Goal: Information Seeking & Learning: Find specific fact

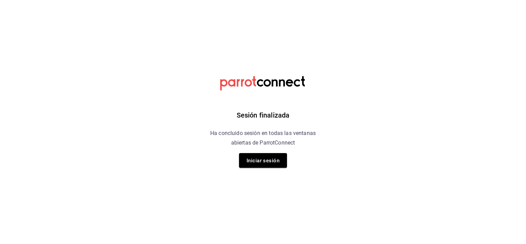
click at [257, 151] on div "Sesión finalizada Ha concluido sesión en todas las ventanas abiertas de ParrotC…" at bounding box center [263, 122] width 173 height 244
click at [265, 161] on font "Iniciar sesión" at bounding box center [262, 161] width 33 height 6
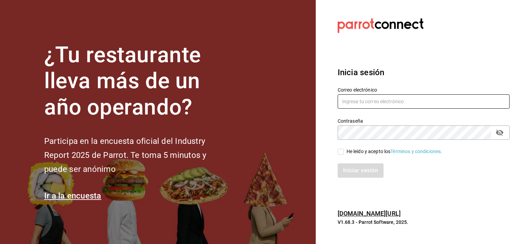
type input "[EMAIL_ADDRESS][DOMAIN_NAME]"
click at [342, 146] on div "He leído y acepto los Términos y condiciones." at bounding box center [419, 148] width 180 height 16
click at [344, 153] on span "He leído y acepto los Términos y condiciones." at bounding box center [393, 151] width 99 height 7
click at [344, 153] on input "He leído y acepto los Términos y condiciones." at bounding box center [340, 152] width 6 height 6
checkbox input "true"
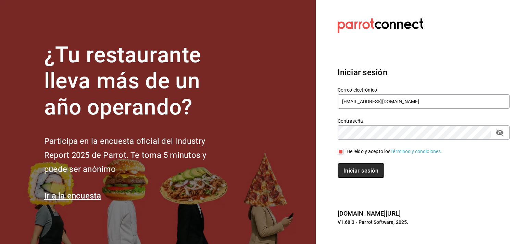
click at [351, 172] on font "Iniciar sesión" at bounding box center [360, 171] width 35 height 7
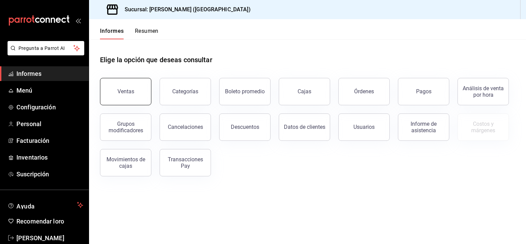
click at [126, 90] on font "Ventas" at bounding box center [125, 91] width 17 height 7
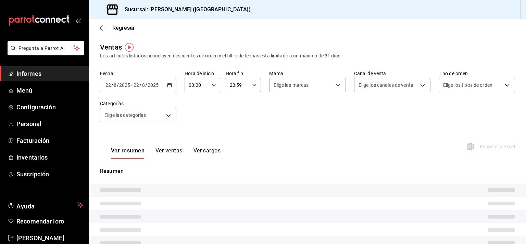
click at [171, 85] on div "[DATE] [DATE] - [DATE] [DATE]" at bounding box center [138, 85] width 76 height 14
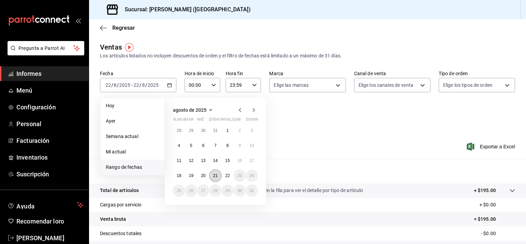
click at [216, 176] on font "21" at bounding box center [215, 176] width 4 height 5
click at [215, 178] on font "21" at bounding box center [215, 176] width 4 height 5
click at [215, 178] on div "Resumen Total de artículos Da clic en la fila para ver el detalle por tipo de a…" at bounding box center [307, 236] width 437 height 139
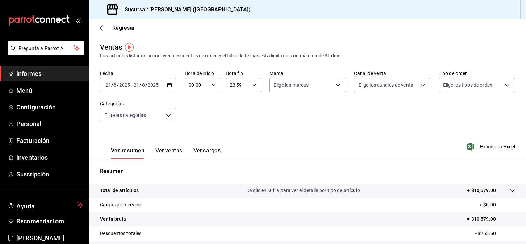
click at [167, 84] on icon "button" at bounding box center [169, 85] width 5 height 5
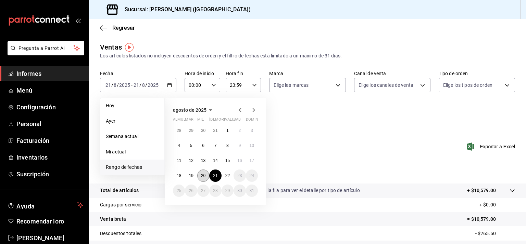
click at [201, 175] on font "20" at bounding box center [203, 176] width 4 height 5
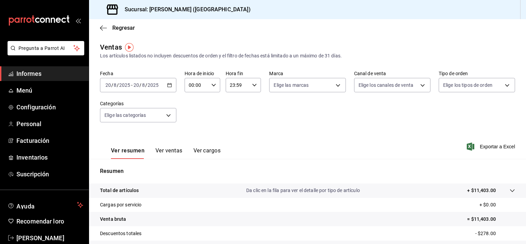
click at [168, 84] on \(Stroke\) "button" at bounding box center [169, 86] width 4 height 4
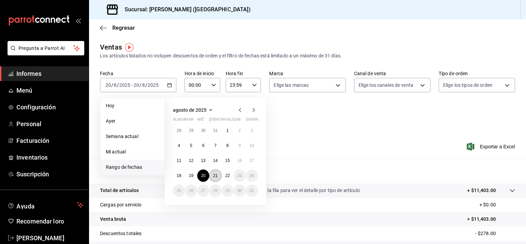
click at [214, 175] on font "21" at bounding box center [215, 176] width 4 height 5
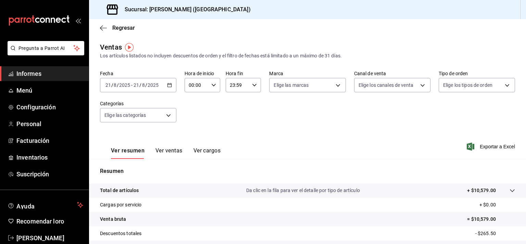
click at [272, 119] on div "Fecha [DATE] [DATE] - [DATE] [DATE] Hora de inicio 00:00 Hora de inicio Hora fi…" at bounding box center [307, 101] width 415 height 60
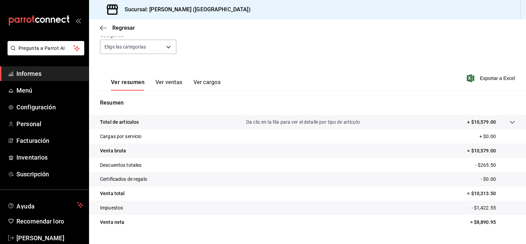
scroll to position [84, 0]
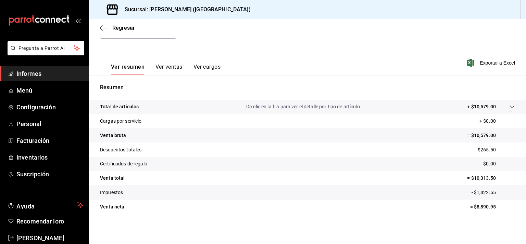
click at [479, 133] on font "= $10,579.00" at bounding box center [481, 135] width 29 height 5
copy font "10,579.00"
click at [479, 146] on p "- $265.50" at bounding box center [495, 149] width 40 height 7
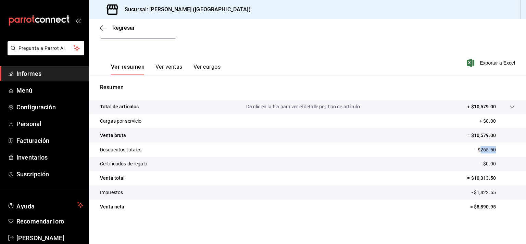
copy font "265.50"
click at [476, 194] on font "- $1,422.55" at bounding box center [483, 192] width 24 height 5
copy font "1,422.55"
click at [285, 176] on tr "Venta total = $10,313.50" at bounding box center [307, 178] width 437 height 14
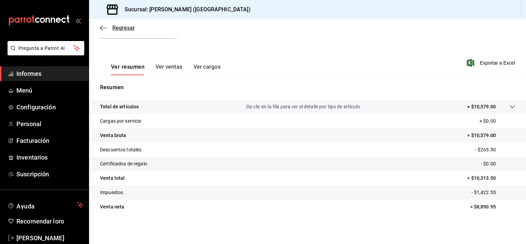
click at [102, 25] on icon "button" at bounding box center [103, 28] width 7 height 6
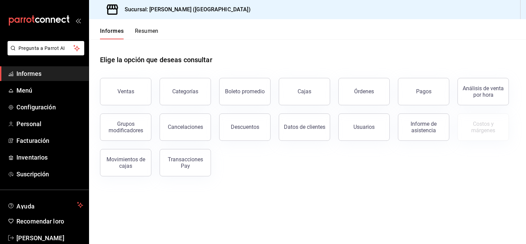
click at [423, 89] on font "Pagos" at bounding box center [423, 91] width 15 height 7
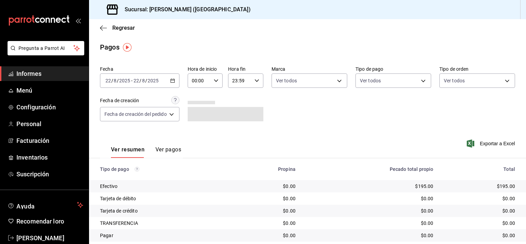
click at [174, 80] on \(Stroke\) "button" at bounding box center [172, 80] width 4 height 0
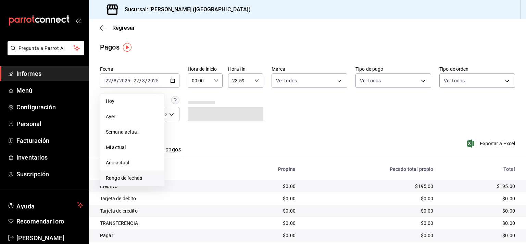
click at [135, 178] on font "Rango de fechas" at bounding box center [124, 178] width 36 height 5
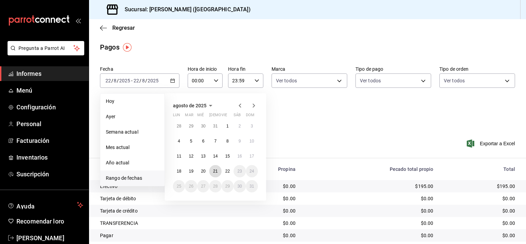
click at [214, 173] on abbr "21" at bounding box center [215, 171] width 4 height 5
click at [214, 173] on font "21" at bounding box center [215, 171] width 4 height 5
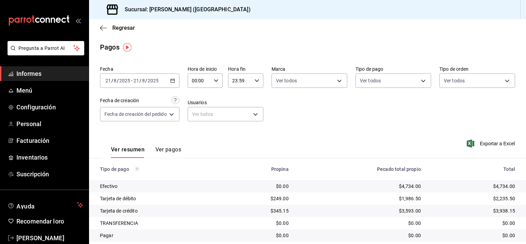
click at [305, 113] on div "Fecha [DATE] [DATE] - [DATE] [DATE] Hora de inicio 00:00 Hora de inicio Hora fi…" at bounding box center [307, 96] width 415 height 66
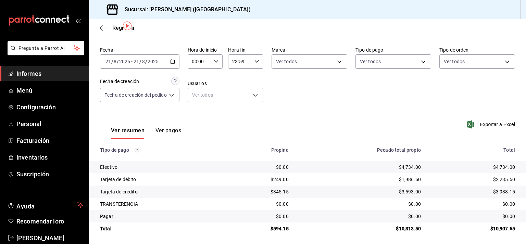
scroll to position [21, 0]
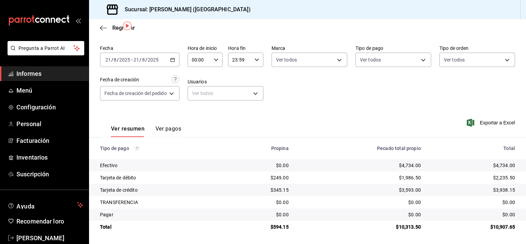
click at [493, 164] on font "$4,734.00" at bounding box center [504, 165] width 22 height 5
copy font "4,734.00"
click at [220, 194] on td "Tarjeta de crédito" at bounding box center [156, 190] width 135 height 12
click at [497, 177] on font "$2,235.50" at bounding box center [504, 177] width 22 height 5
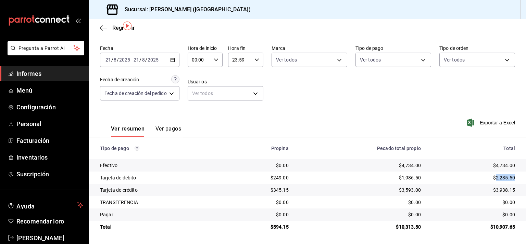
click at [497, 177] on font "$2,235.50" at bounding box center [504, 177] width 22 height 5
copy font "2,235.50"
click at [501, 190] on font "$3,938.15" at bounding box center [504, 190] width 22 height 5
copy font "3,938.15"
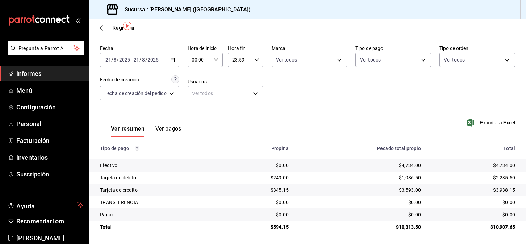
click at [276, 226] on font "$594.15" at bounding box center [279, 227] width 18 height 5
copy font "594.15"
click at [405, 227] on font "$10,313.50" at bounding box center [408, 227] width 25 height 5
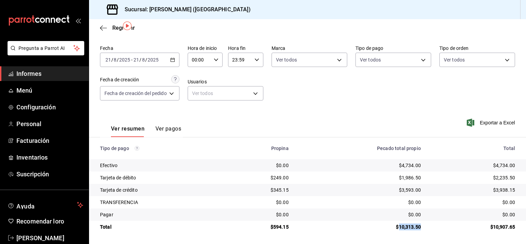
copy font "10,313.50"
click at [336, 92] on div "Fecha [DATE] [DATE] - [DATE] [DATE] Hora de inicio 00:00 Hora de inicio Hora fi…" at bounding box center [307, 75] width 415 height 66
